Goal: Book appointment/travel/reservation

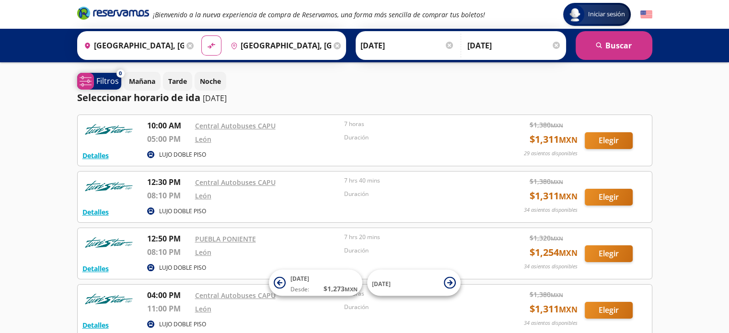
click at [114, 83] on p "Filtros" at bounding box center [107, 81] width 23 height 12
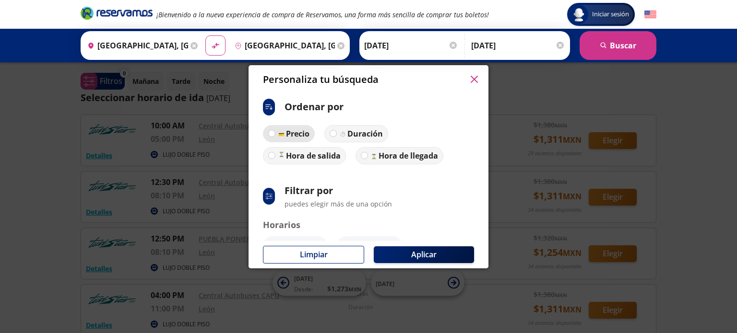
click at [294, 132] on p "Precio" at bounding box center [297, 134] width 23 height 12
click at [275, 132] on input "Precio" at bounding box center [272, 133] width 6 height 6
radio input "true"
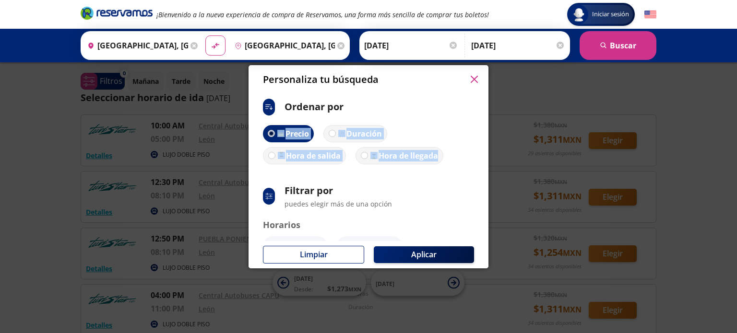
drag, startPoint x: 480, startPoint y: 119, endPoint x: 489, endPoint y: 155, distance: 37.2
click at [489, 155] on div "Personaliza tu búsqueda ci:sort-ascending Ordenar por Precio Duración Hora de s…" at bounding box center [368, 166] width 737 height 333
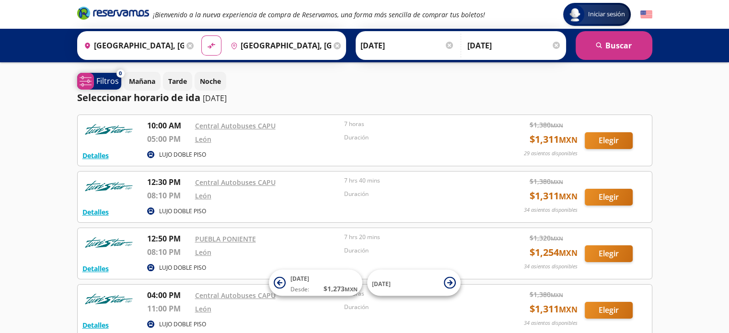
click at [112, 80] on p "Filtros" at bounding box center [107, 81] width 23 height 12
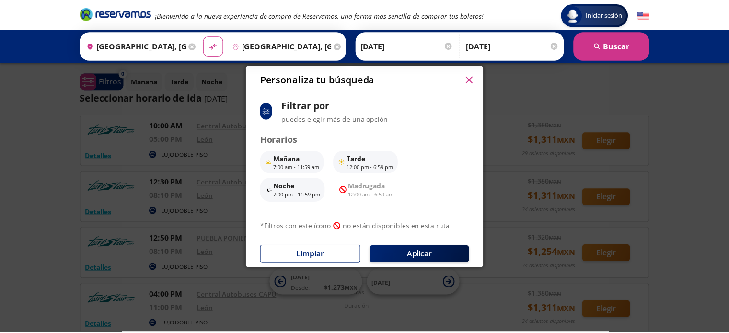
scroll to position [89, 0]
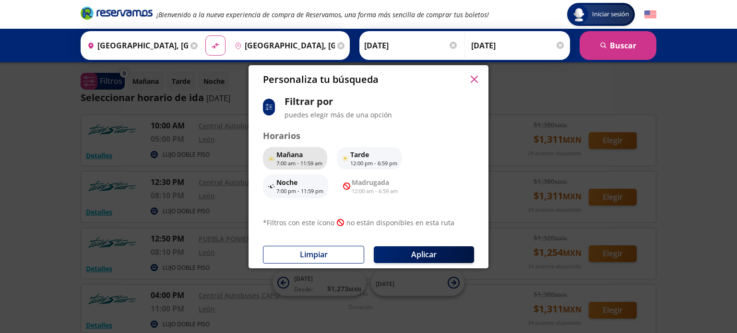
click at [305, 164] on p "7:00 am - 11:59 am" at bounding box center [299, 164] width 46 height 8
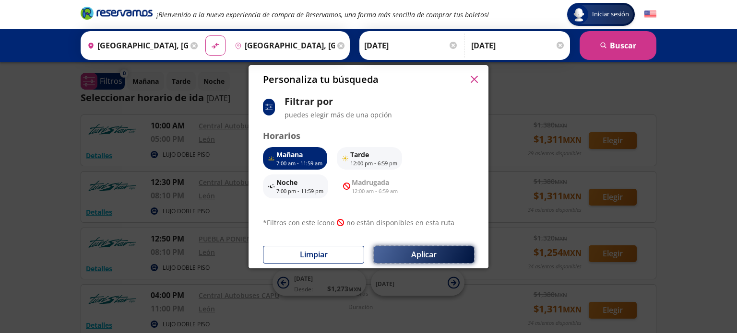
click at [435, 249] on button "Aplicar" at bounding box center [424, 255] width 100 height 17
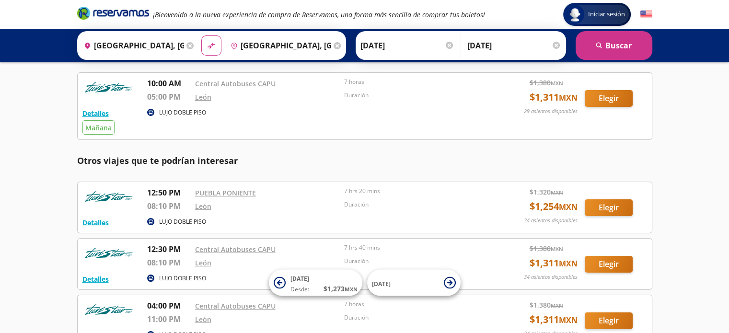
scroll to position [0, 0]
